Goal: Information Seeking & Learning: Understand process/instructions

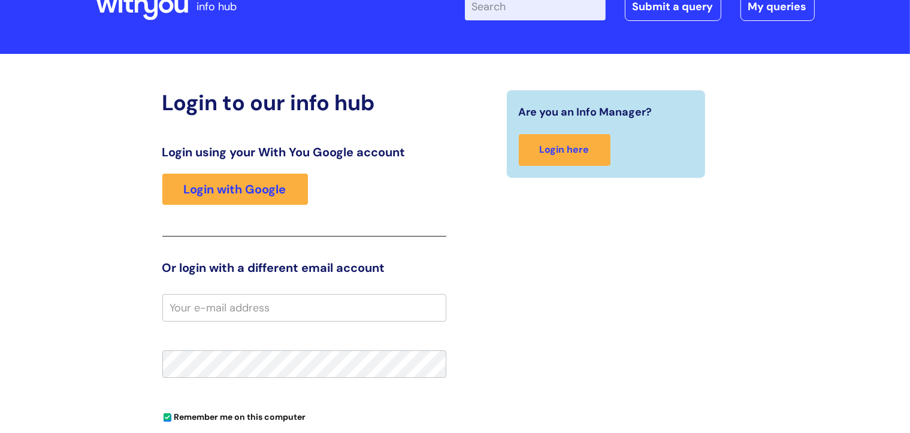
scroll to position [96, 0]
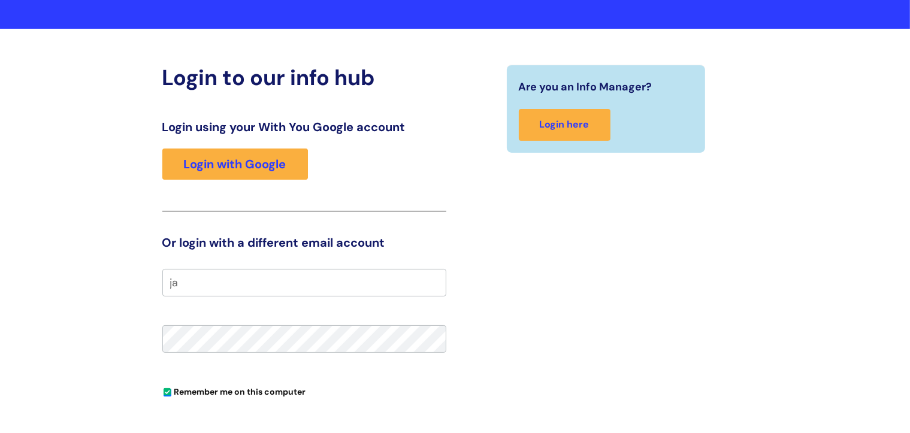
type input "j"
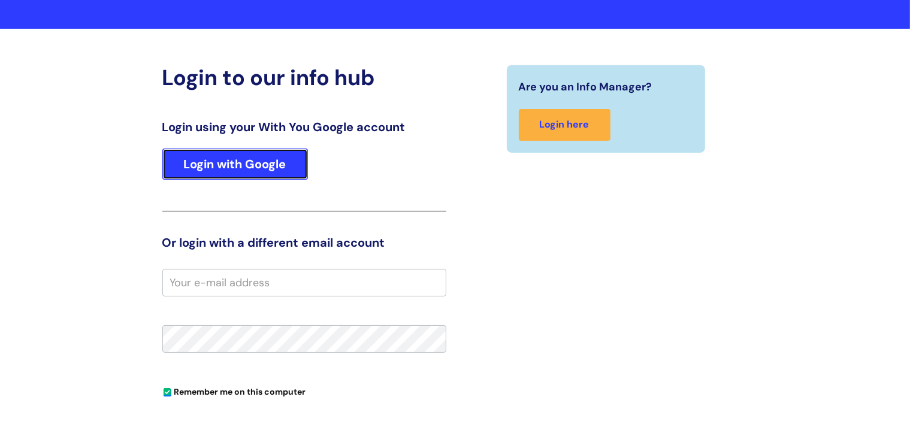
click at [238, 165] on link "Login with Google" at bounding box center [235, 164] width 146 height 31
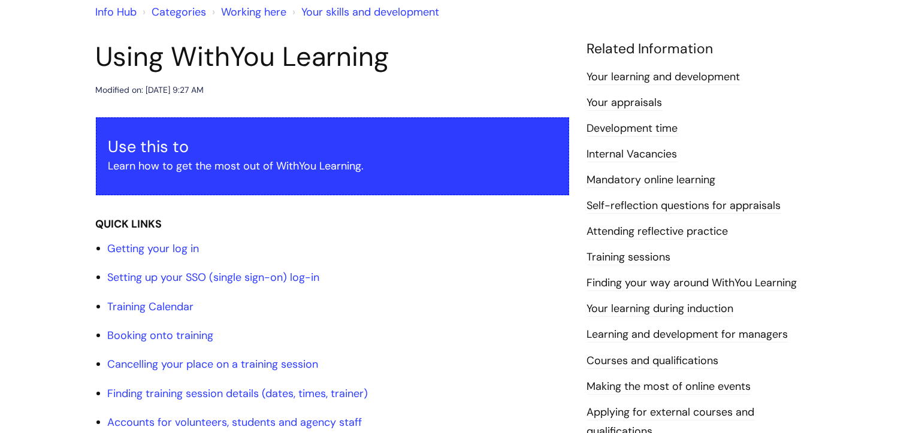
scroll to position [111, 0]
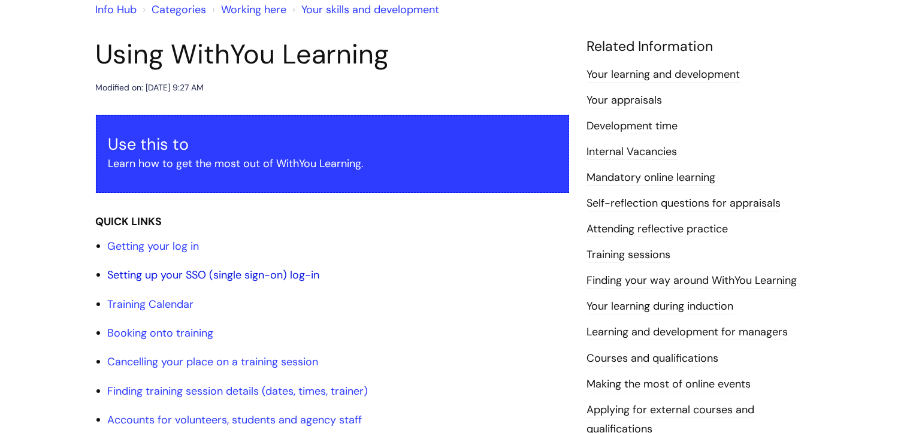
click at [193, 274] on link "Setting up your SSO (single sign-on) log-in" at bounding box center [214, 275] width 212 height 14
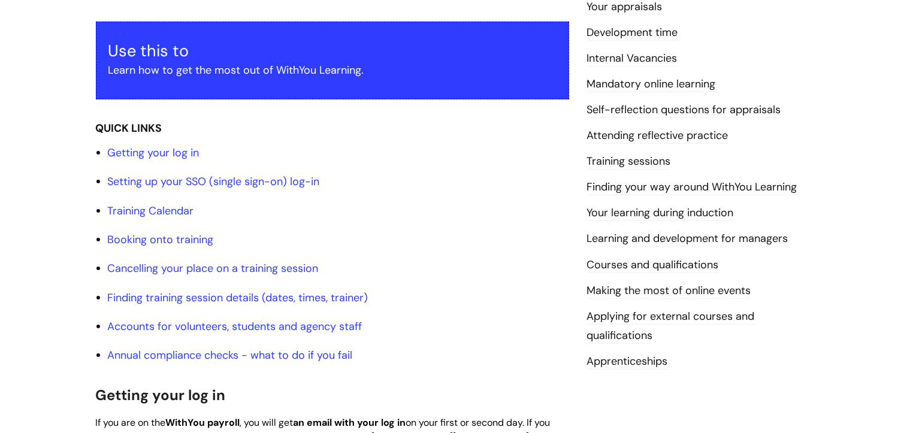
scroll to position [204, 0]
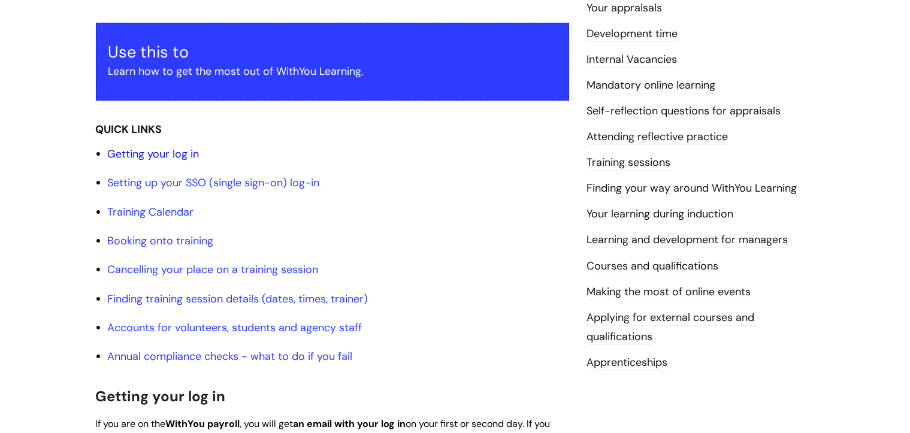
click at [168, 152] on link "Getting your log in" at bounding box center [154, 154] width 92 height 14
